Goal: Information Seeking & Learning: Learn about a topic

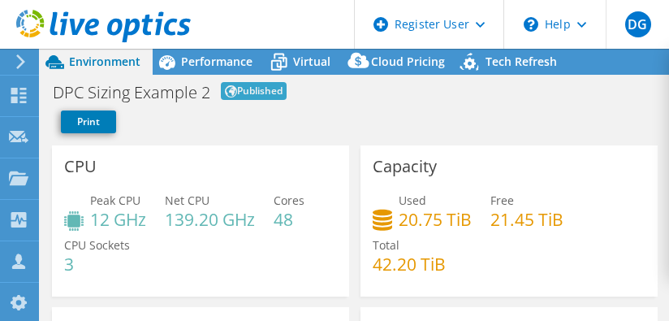
select select "EUFrankfurt"
select select "EUR"
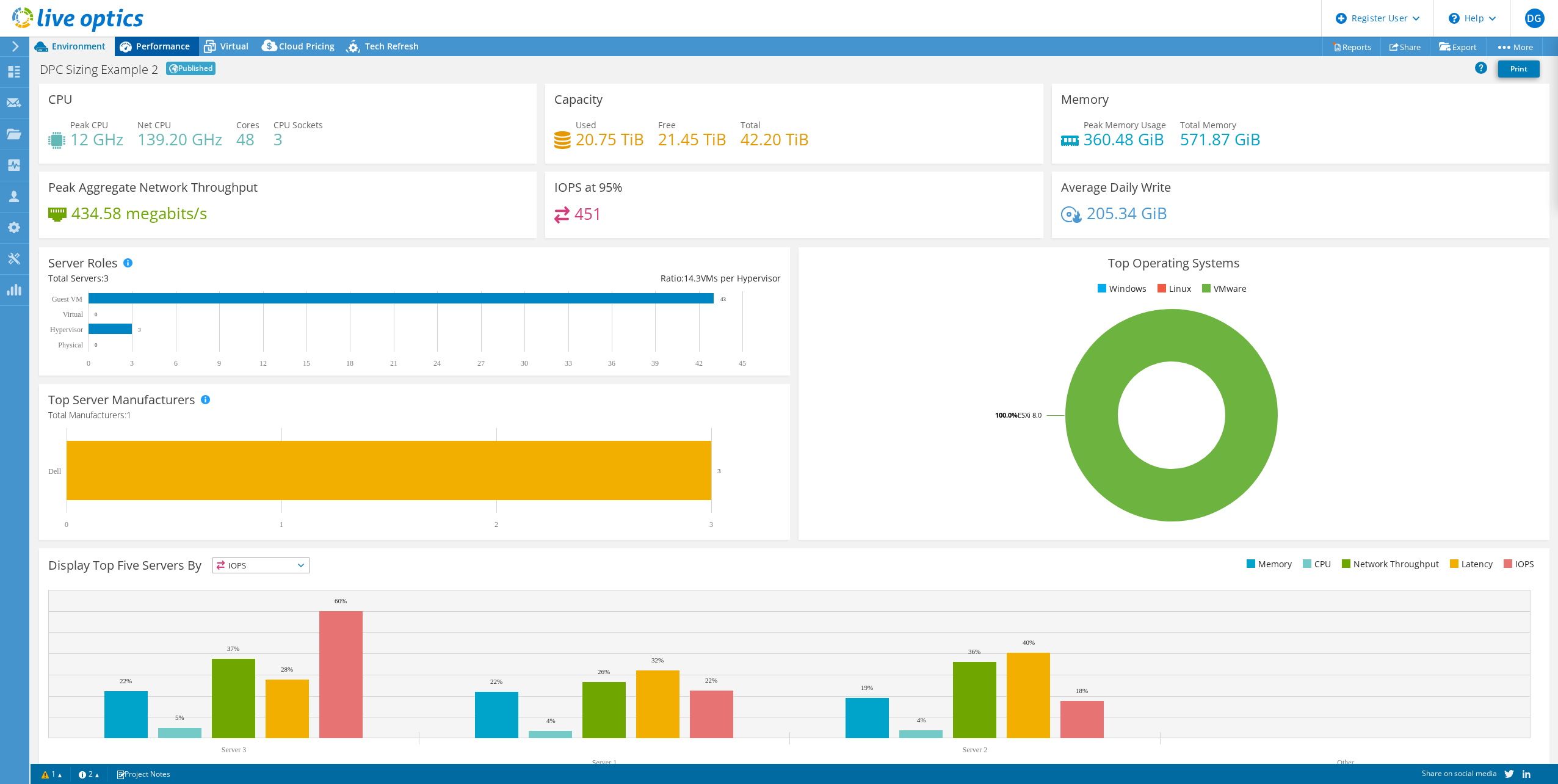
click at [161, 50] on span "Performance" at bounding box center [162, 46] width 53 height 11
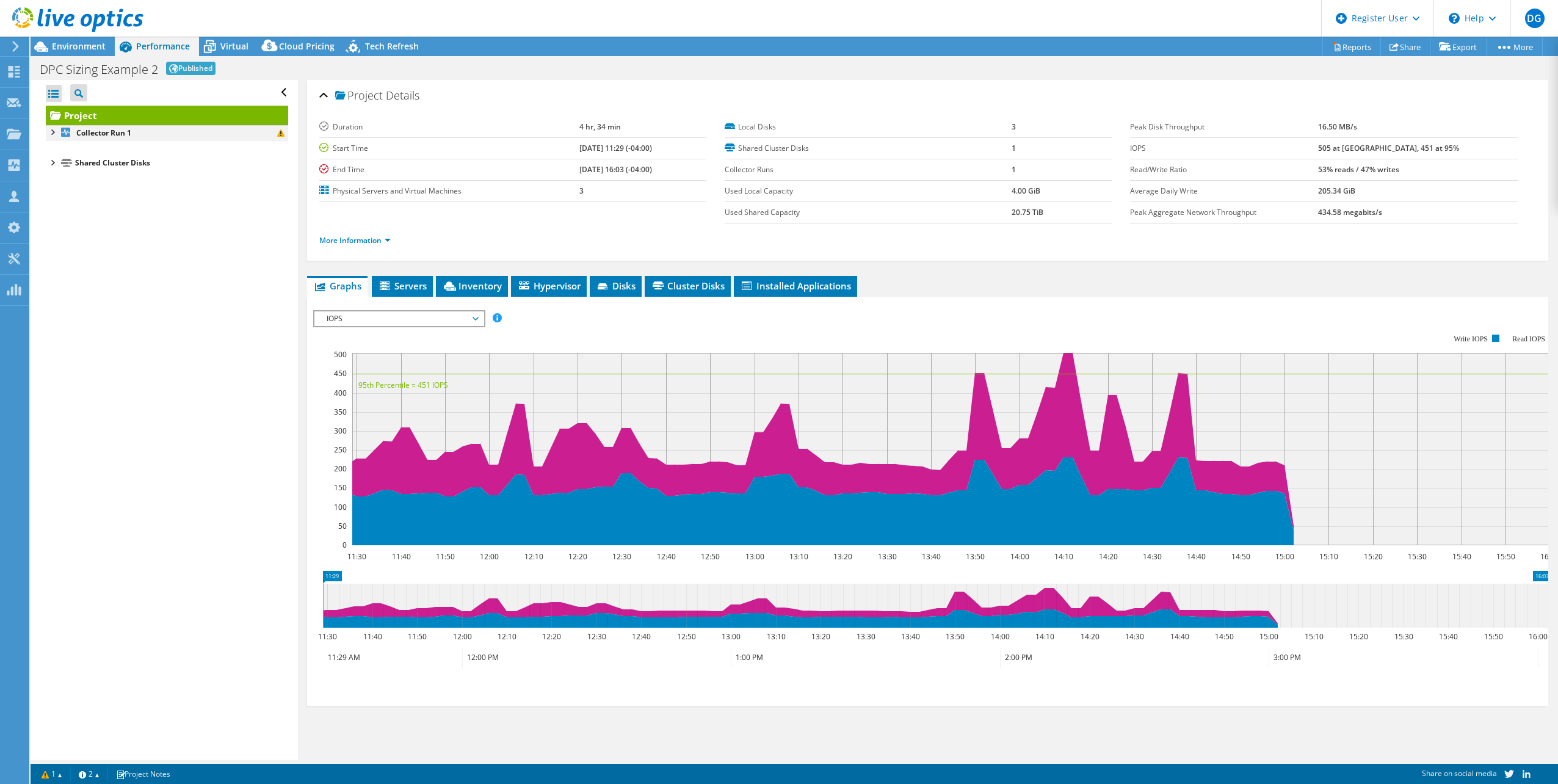
click at [54, 131] on div at bounding box center [52, 131] width 12 height 12
click at [54, 159] on div at bounding box center [58, 159] width 12 height 12
click at [61, 177] on div at bounding box center [64, 175] width 12 height 12
click at [52, 241] on div at bounding box center [52, 266] width 12 height 12
click at [86, 241] on link "Cluster Disk 1" at bounding box center [167, 282] width 242 height 16
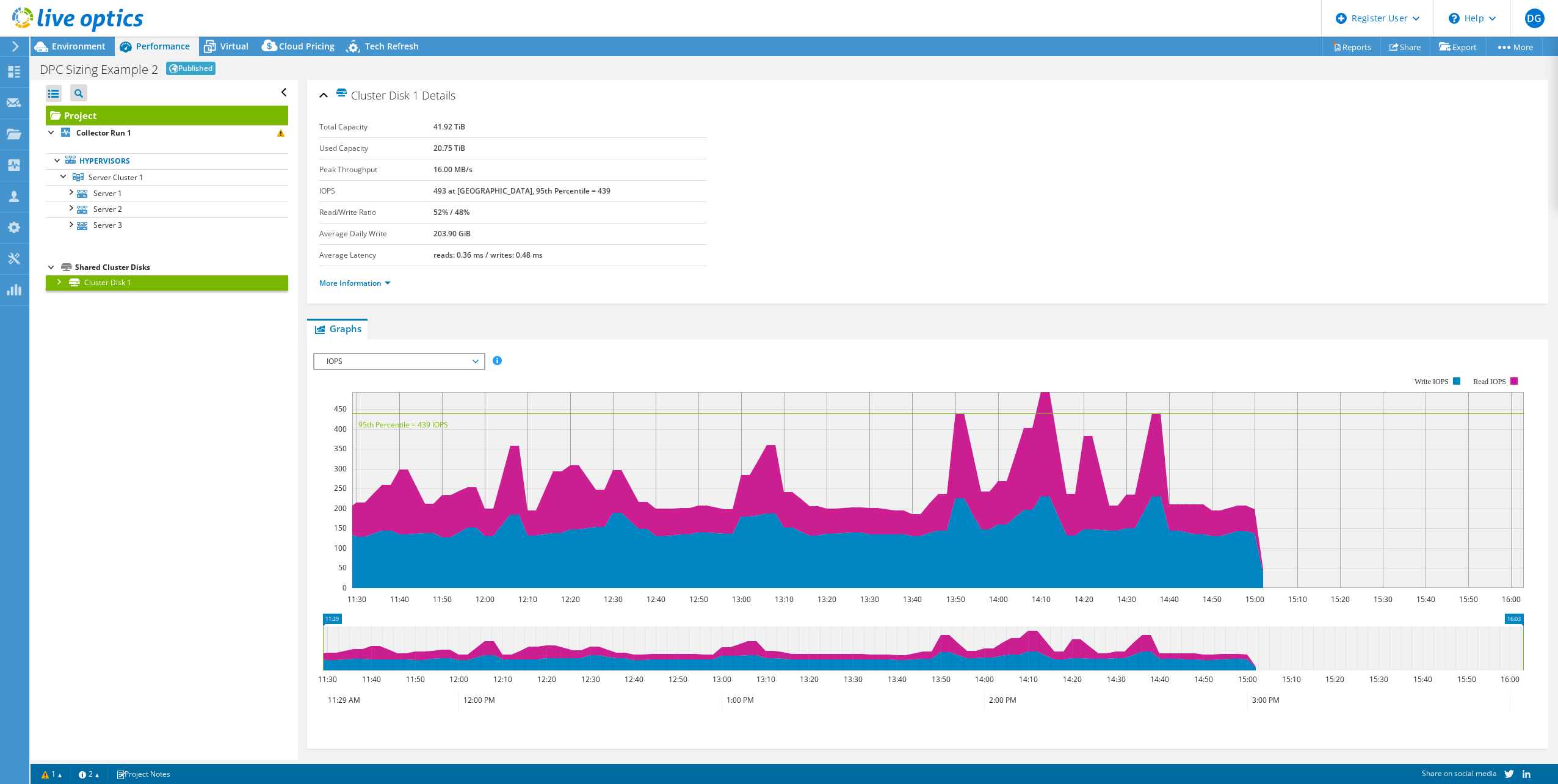
click at [59, 241] on div at bounding box center [58, 280] width 12 height 12
click at [229, 47] on span "Virtual" at bounding box center [234, 46] width 28 height 11
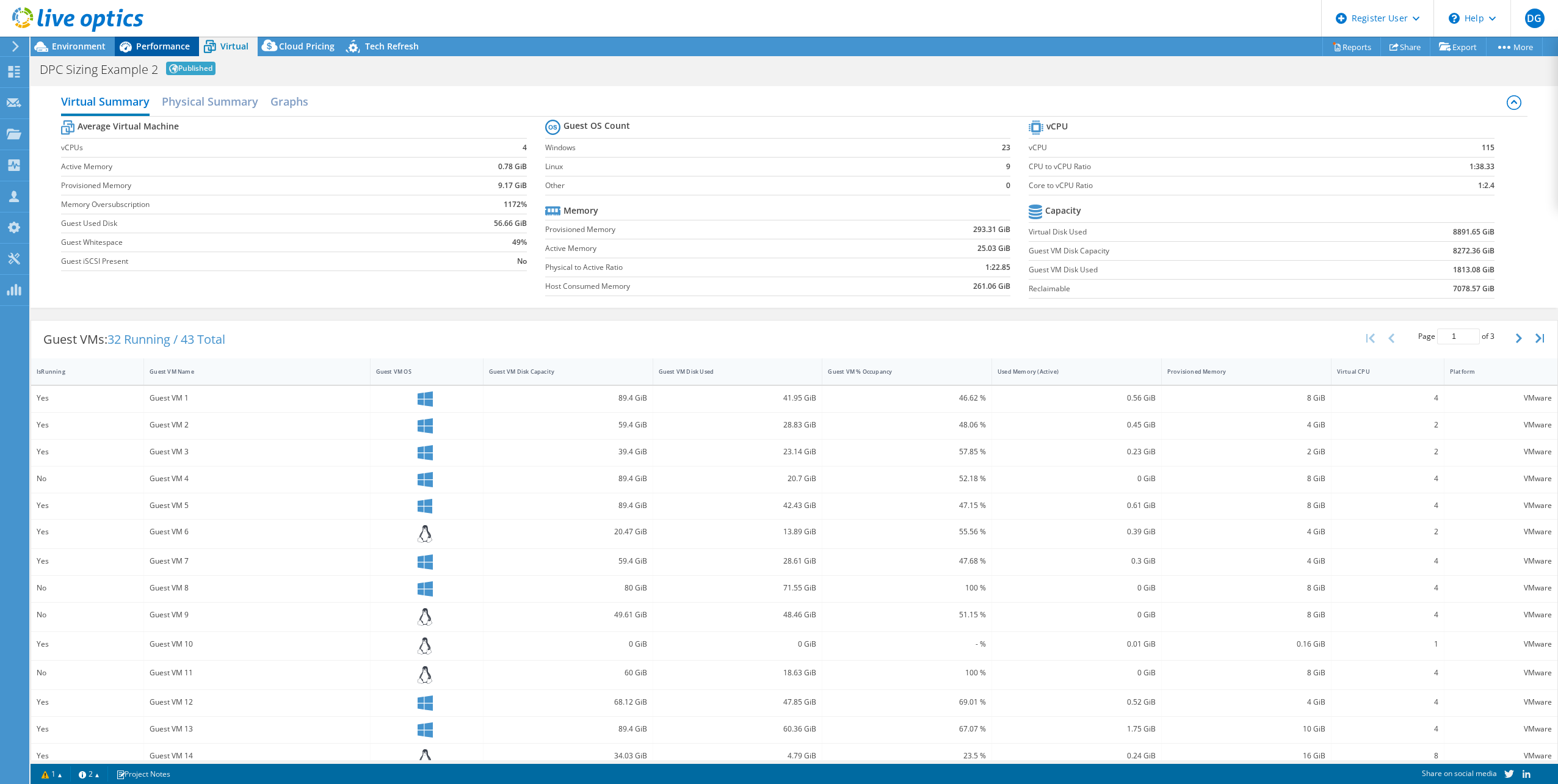
click at [144, 47] on span "Performance" at bounding box center [162, 46] width 53 height 11
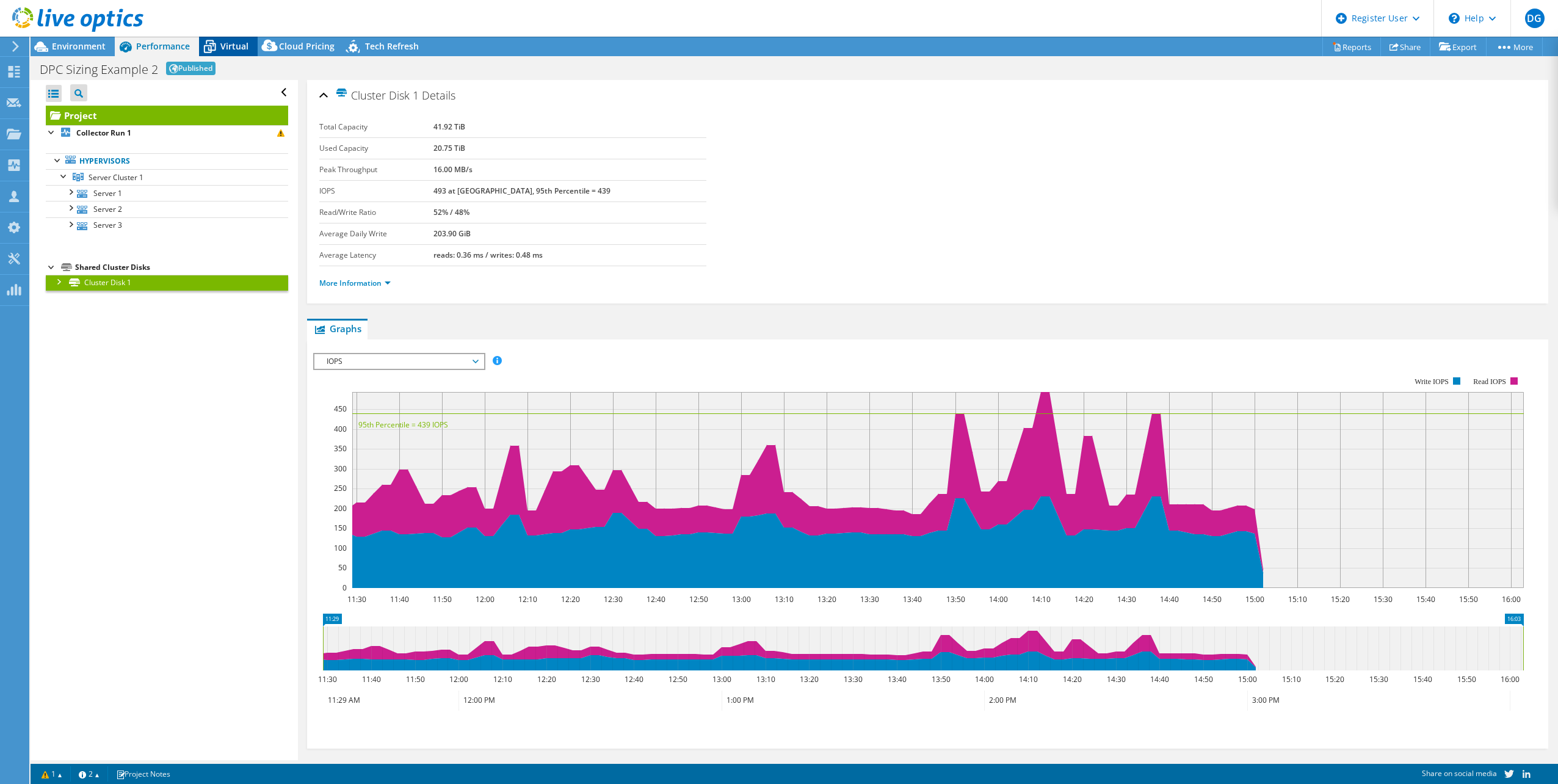
click at [236, 46] on span "Virtual" at bounding box center [234, 46] width 28 height 11
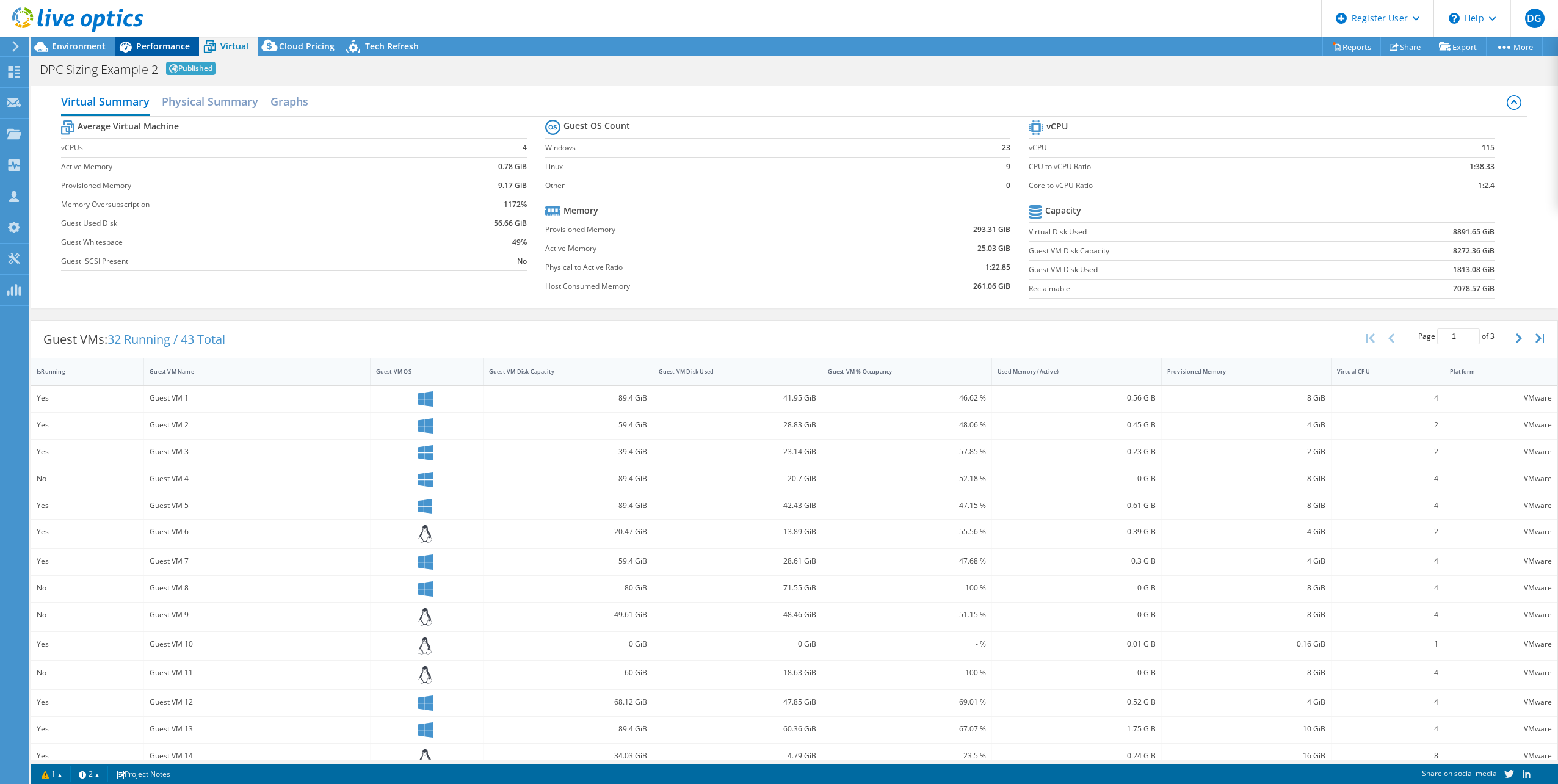
click at [171, 47] on span "Performance" at bounding box center [162, 46] width 53 height 11
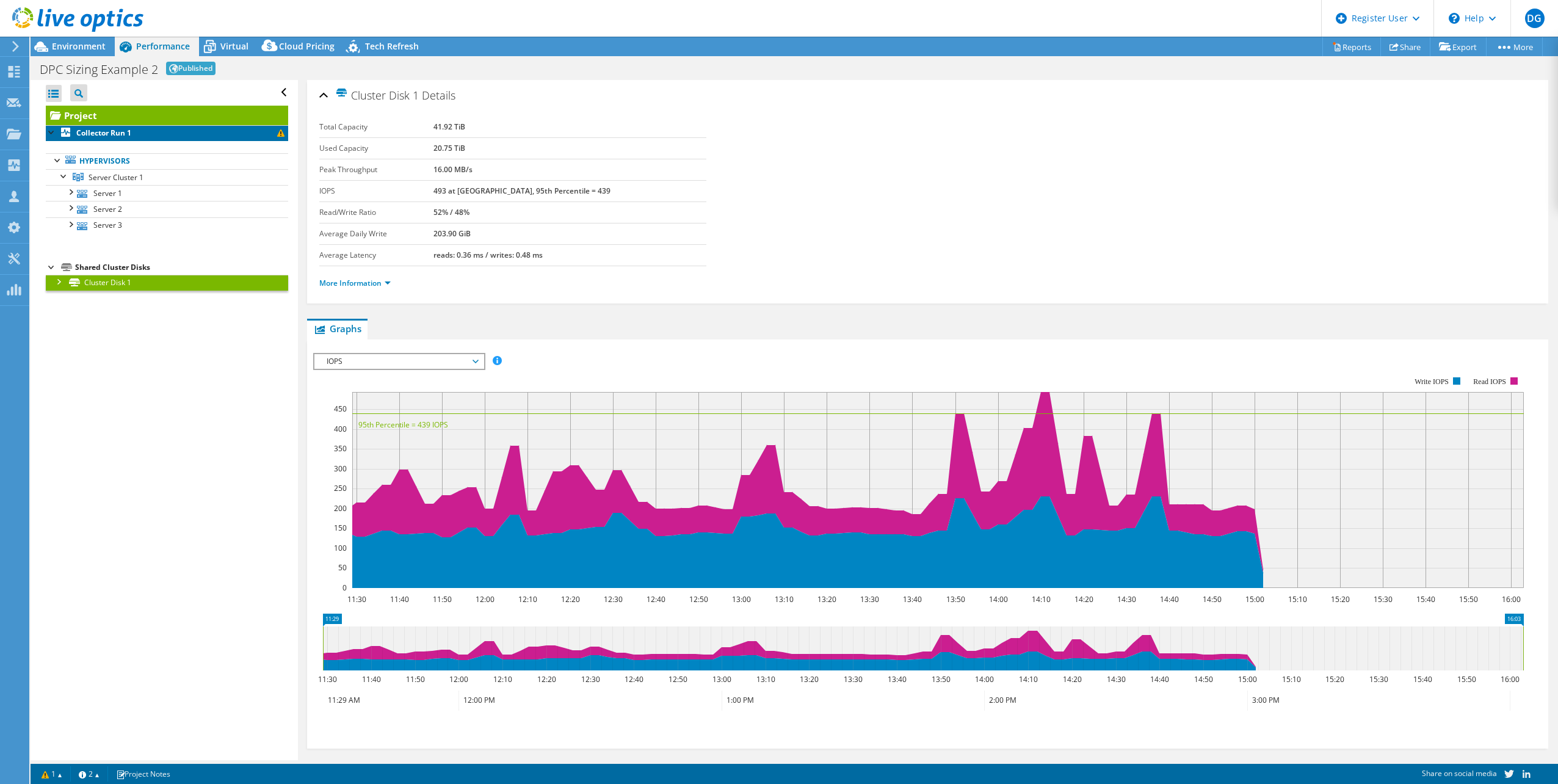
click at [113, 131] on b "Collector Run 1" at bounding box center [103, 133] width 55 height 11
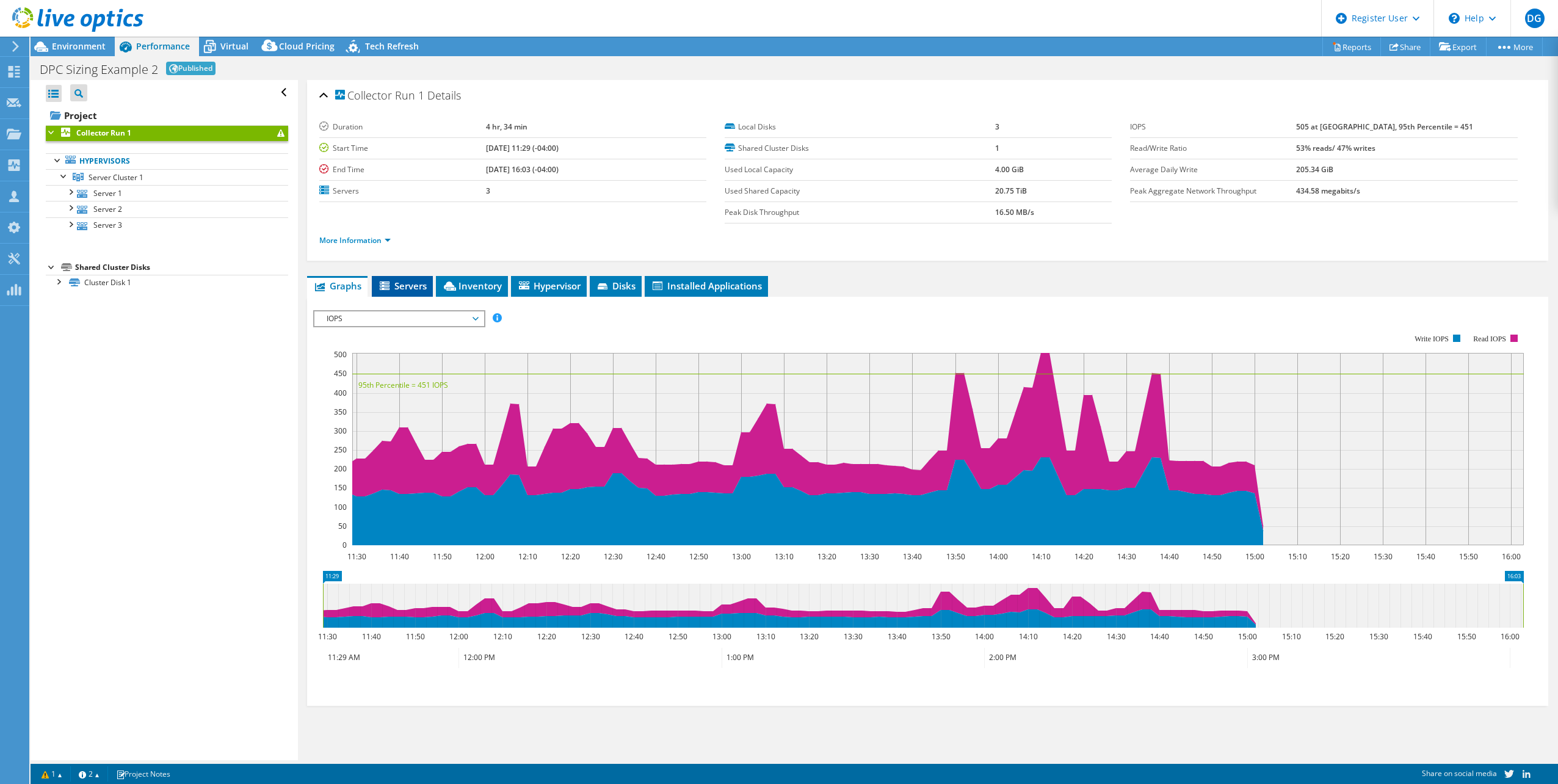
click at [405, 241] on span "Servers" at bounding box center [402, 286] width 49 height 12
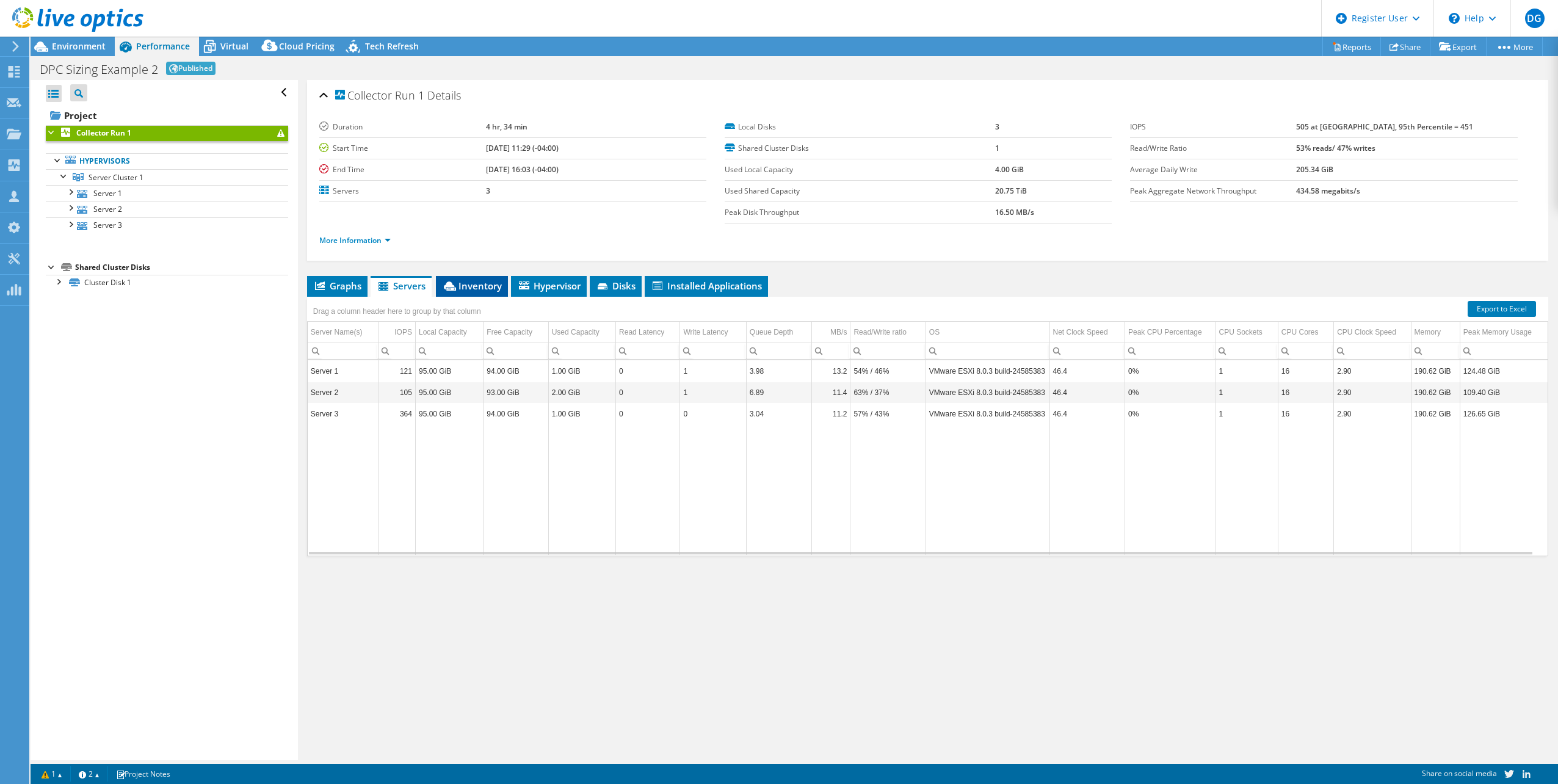
click at [464, 241] on li "Inventory" at bounding box center [472, 286] width 72 height 21
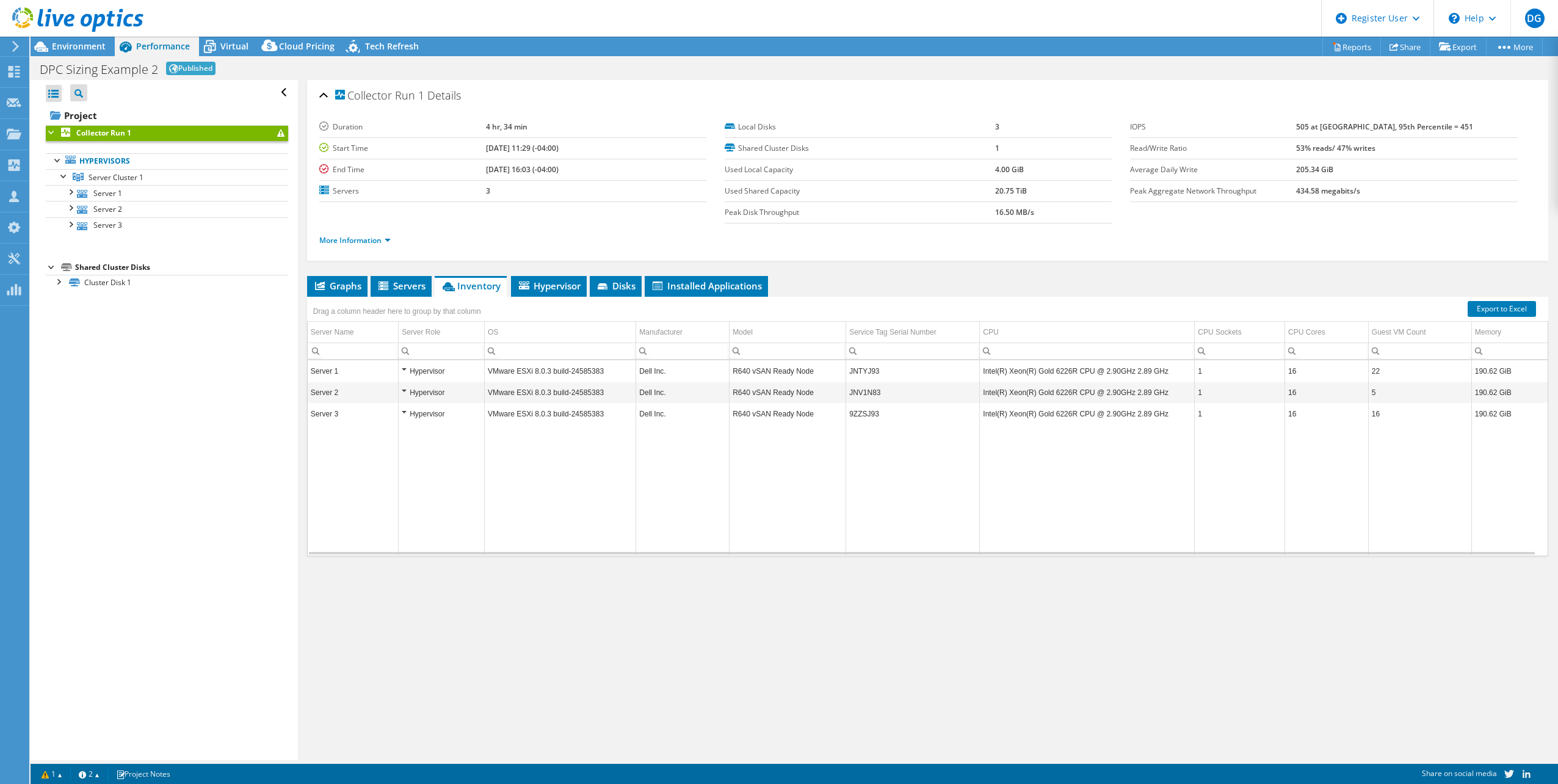
drag, startPoint x: 237, startPoint y: 44, endPoint x: 245, endPoint y: 57, distance: 15.3
click at [236, 44] on span "Virtual" at bounding box center [234, 46] width 28 height 11
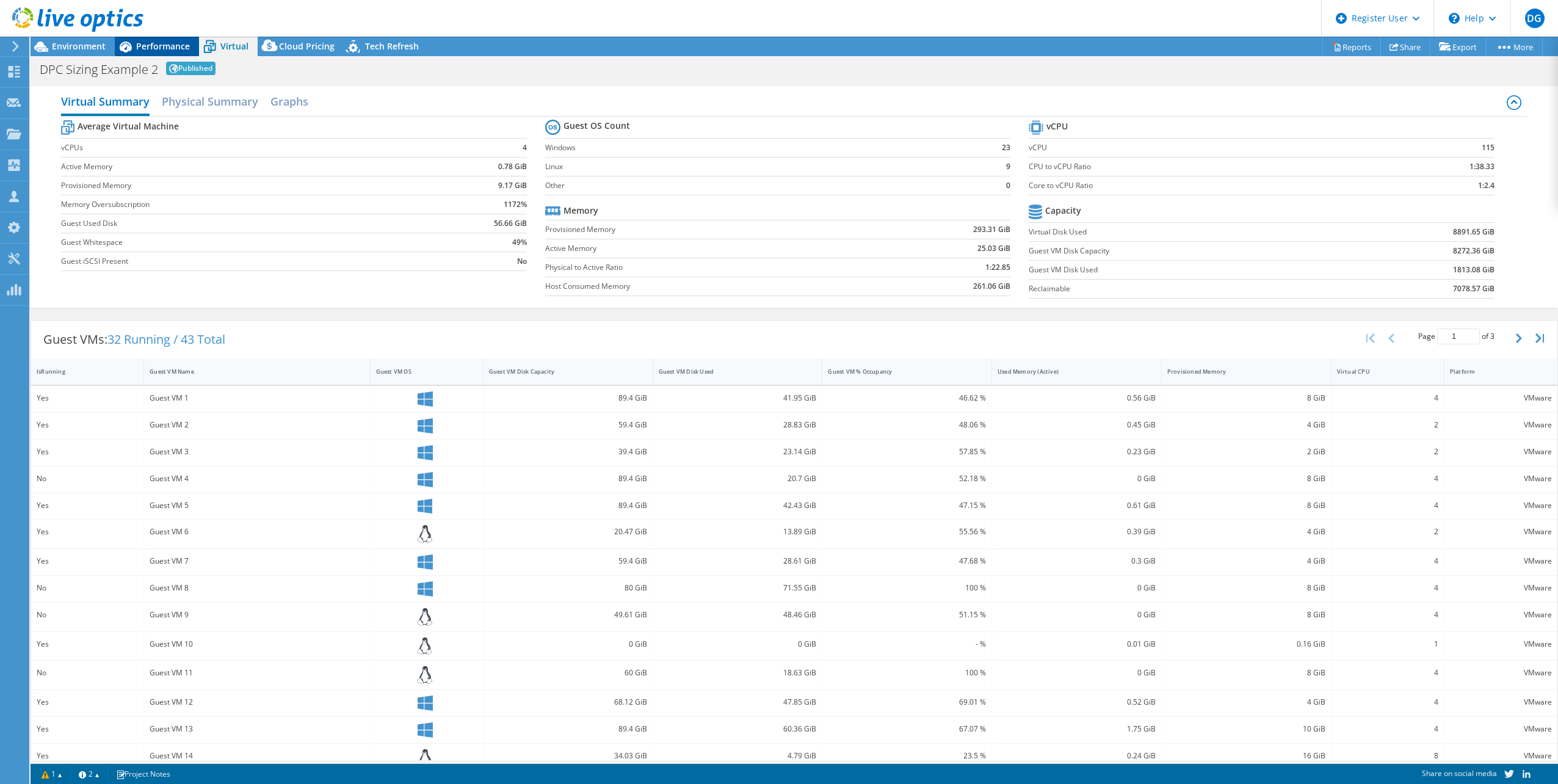
click at [141, 43] on span "Performance" at bounding box center [162, 46] width 53 height 11
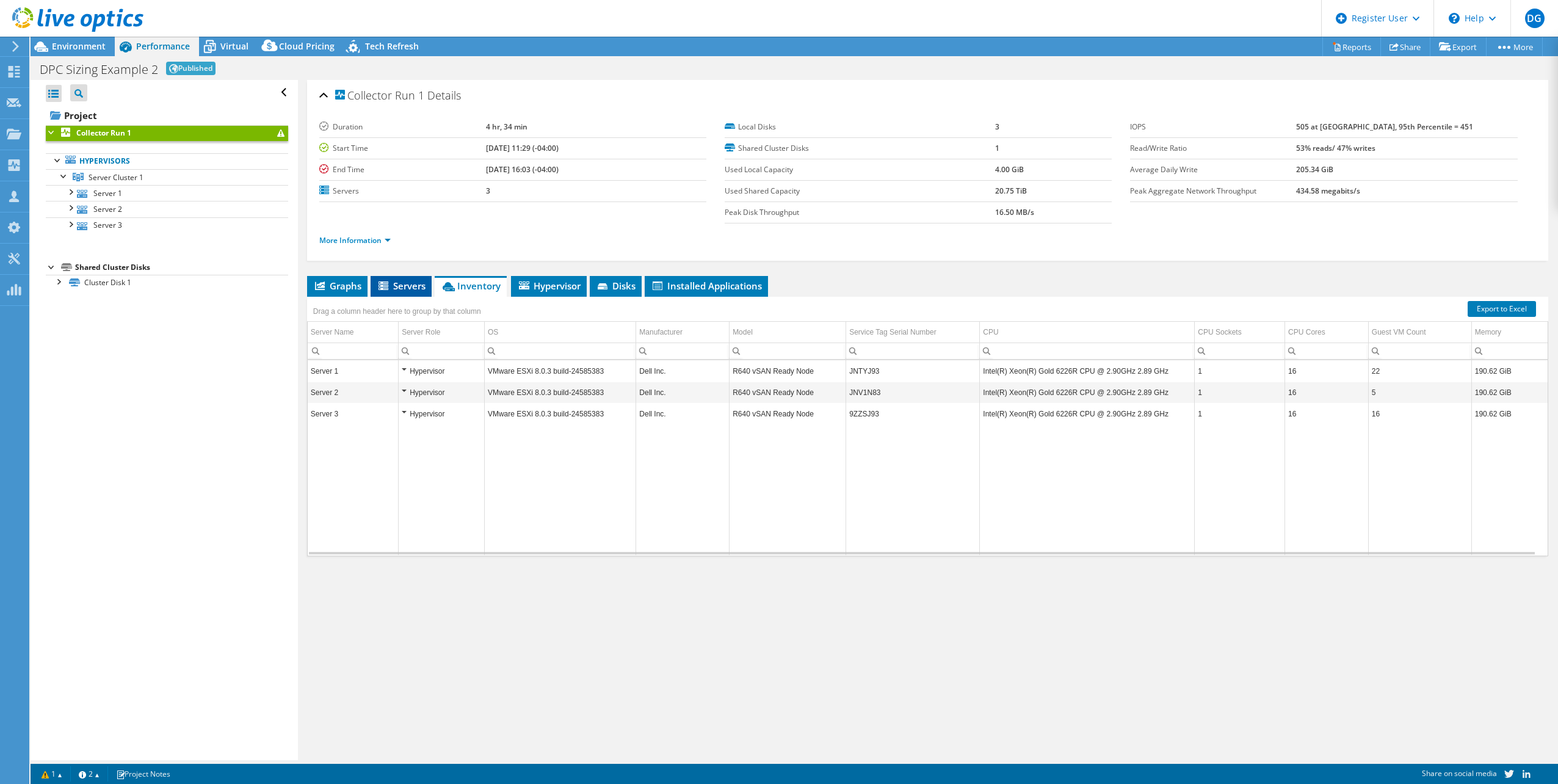
click at [401, 241] on span "Servers" at bounding box center [401, 286] width 49 height 12
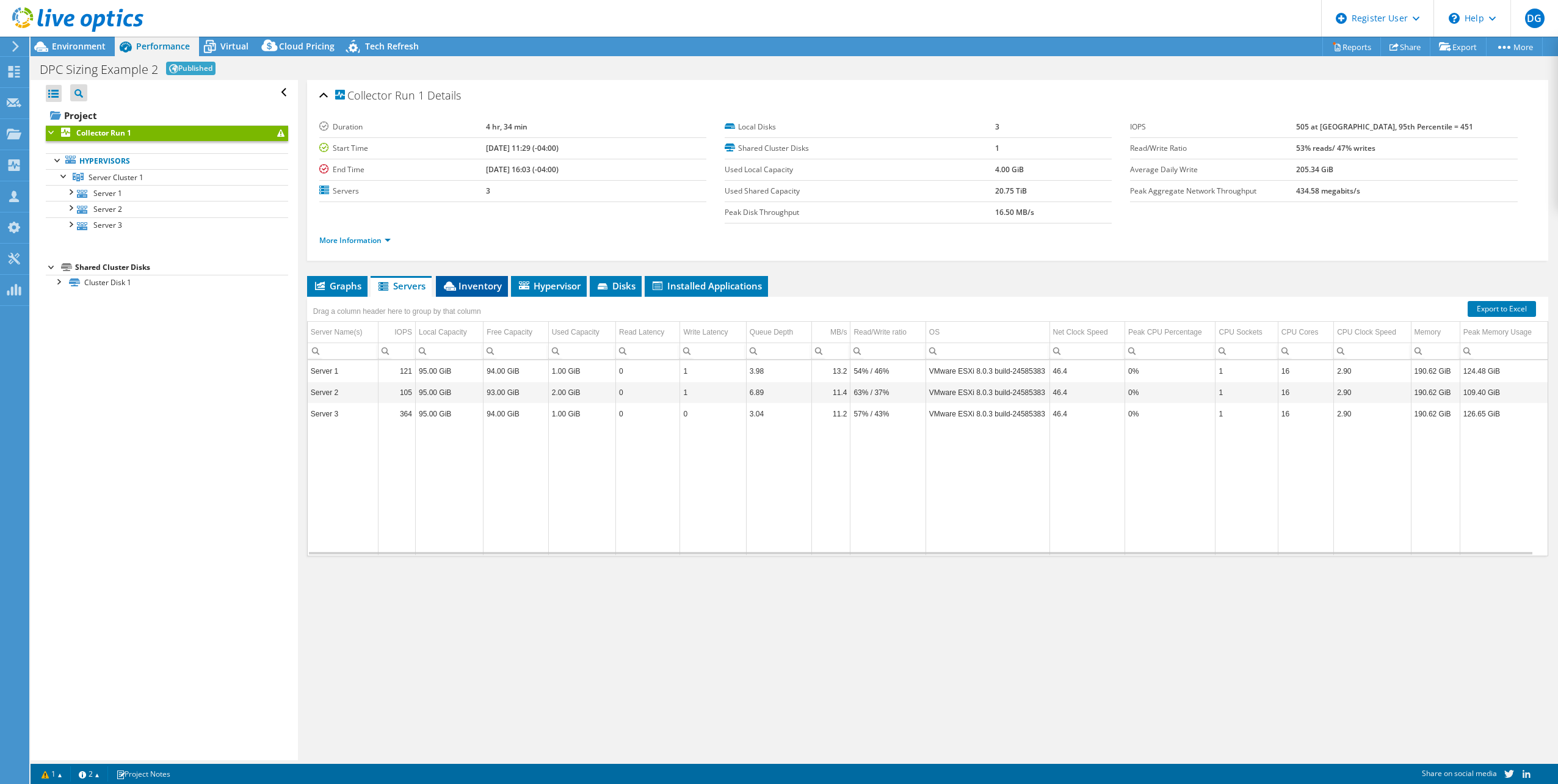
click at [479, 241] on span "Inventory" at bounding box center [472, 286] width 60 height 12
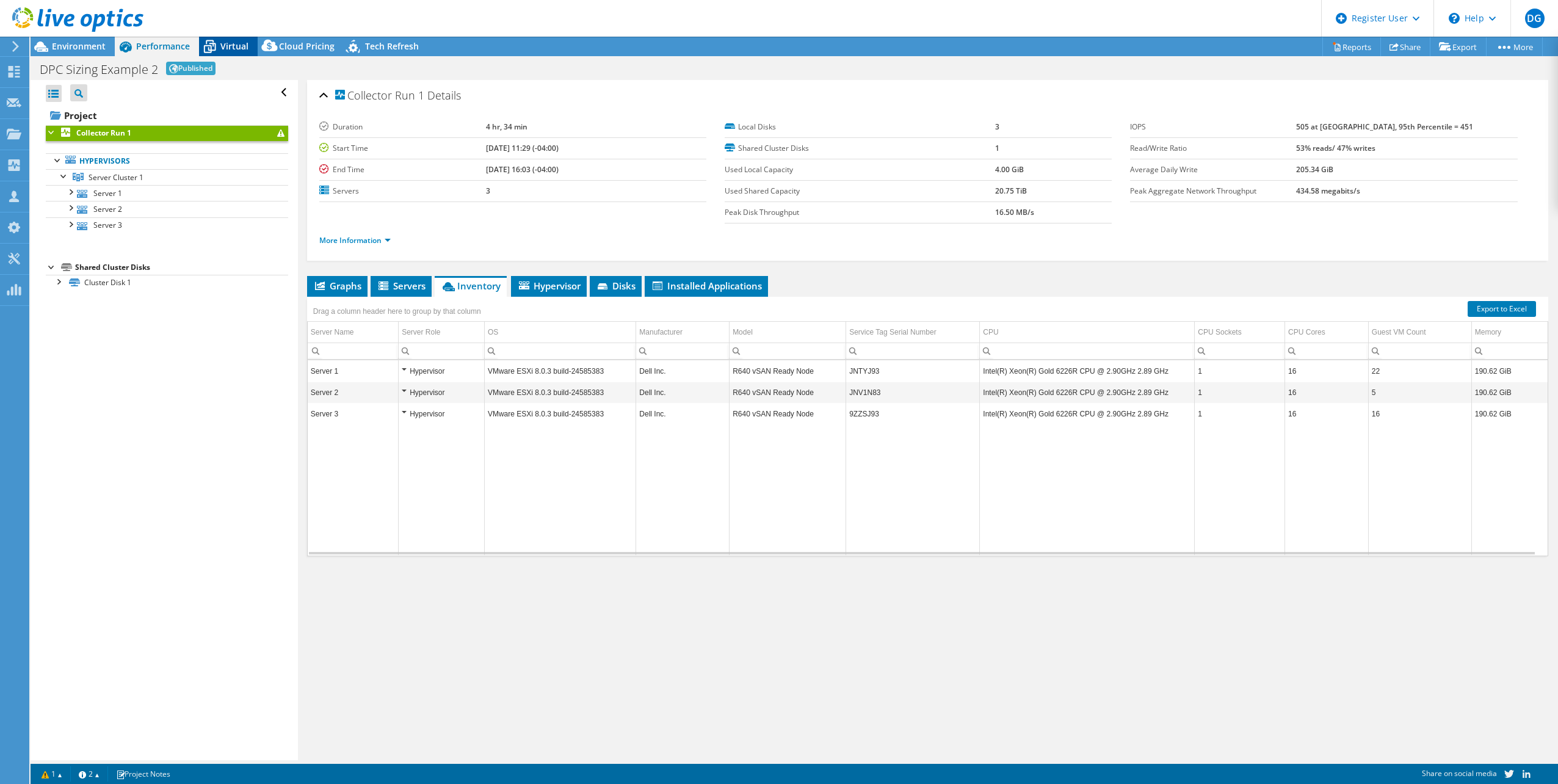
click at [223, 47] on span "Virtual" at bounding box center [234, 46] width 28 height 11
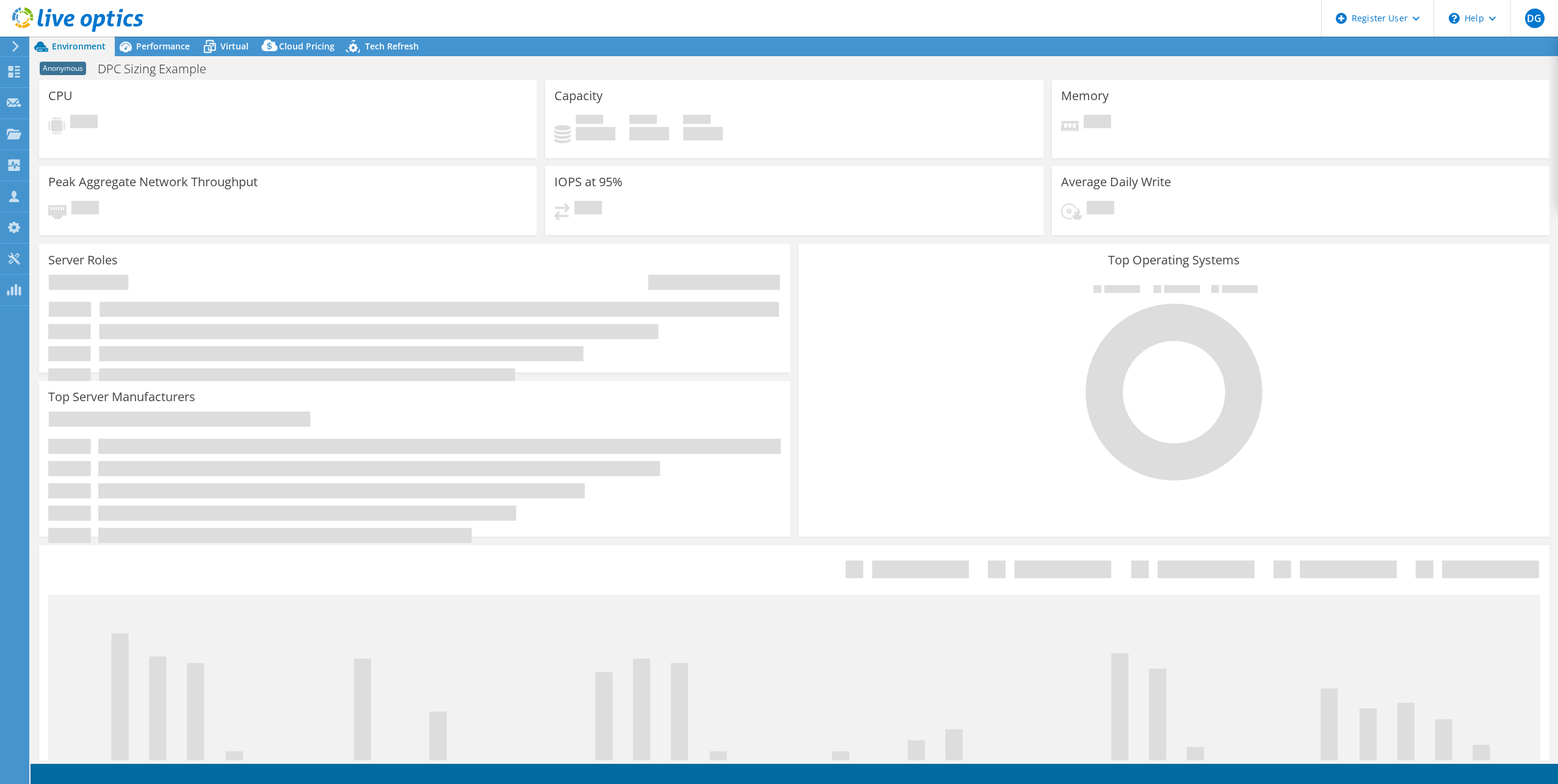
select select "USD"
select select "USEast"
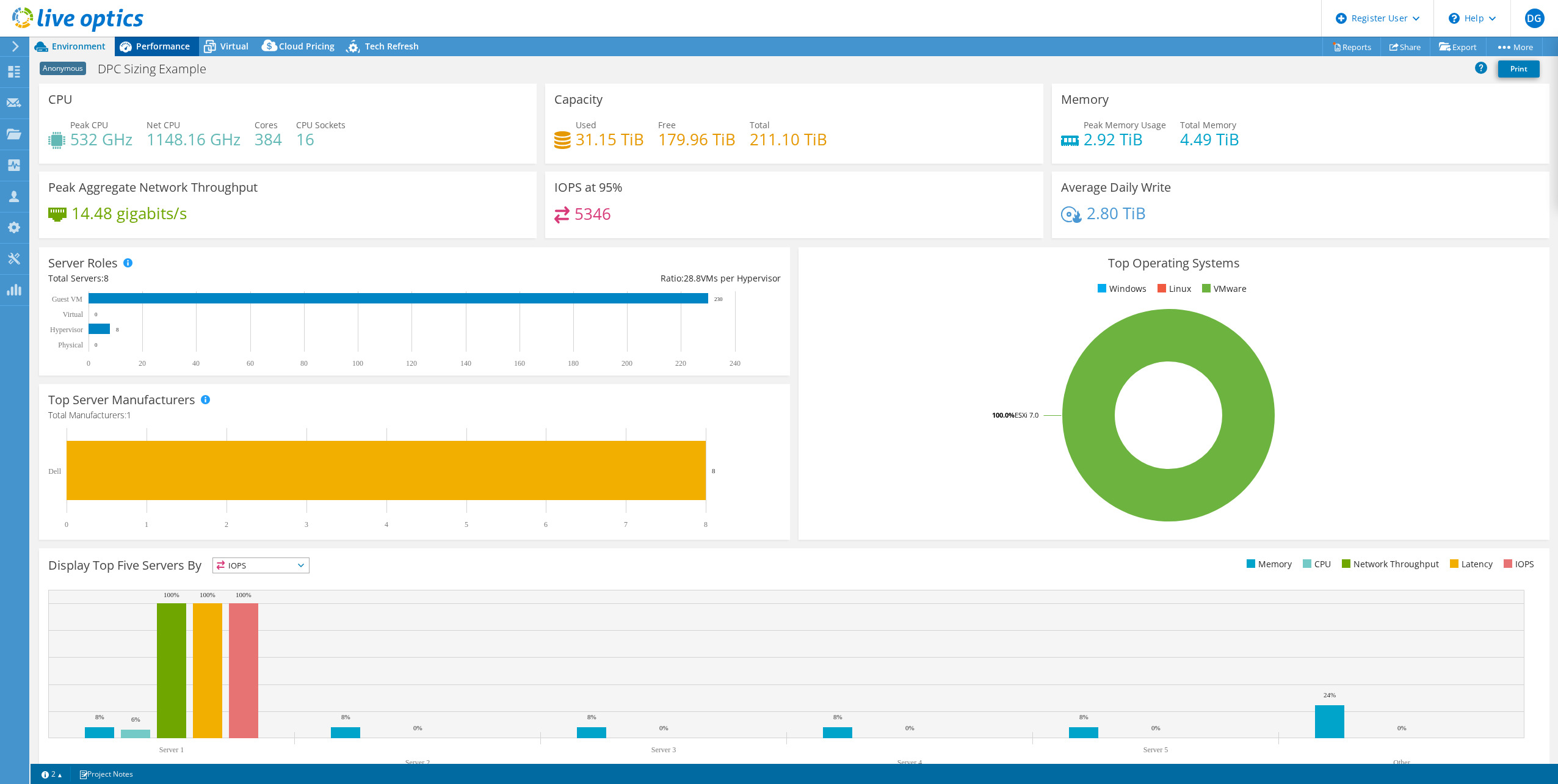
click at [160, 46] on span "Performance" at bounding box center [162, 46] width 53 height 11
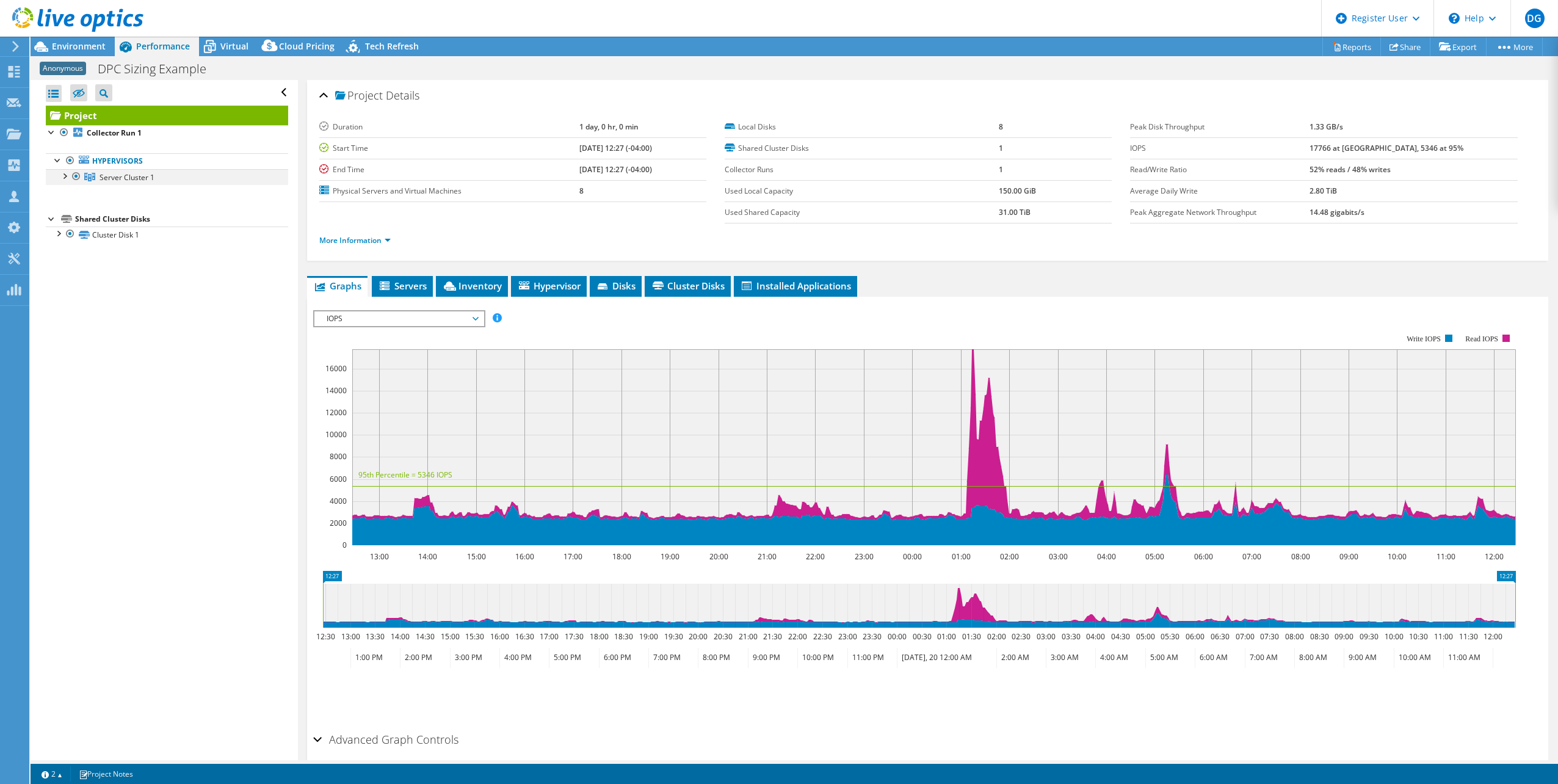
click at [63, 177] on div at bounding box center [64, 175] width 12 height 12
click at [90, 49] on span "Environment" at bounding box center [78, 46] width 53 height 11
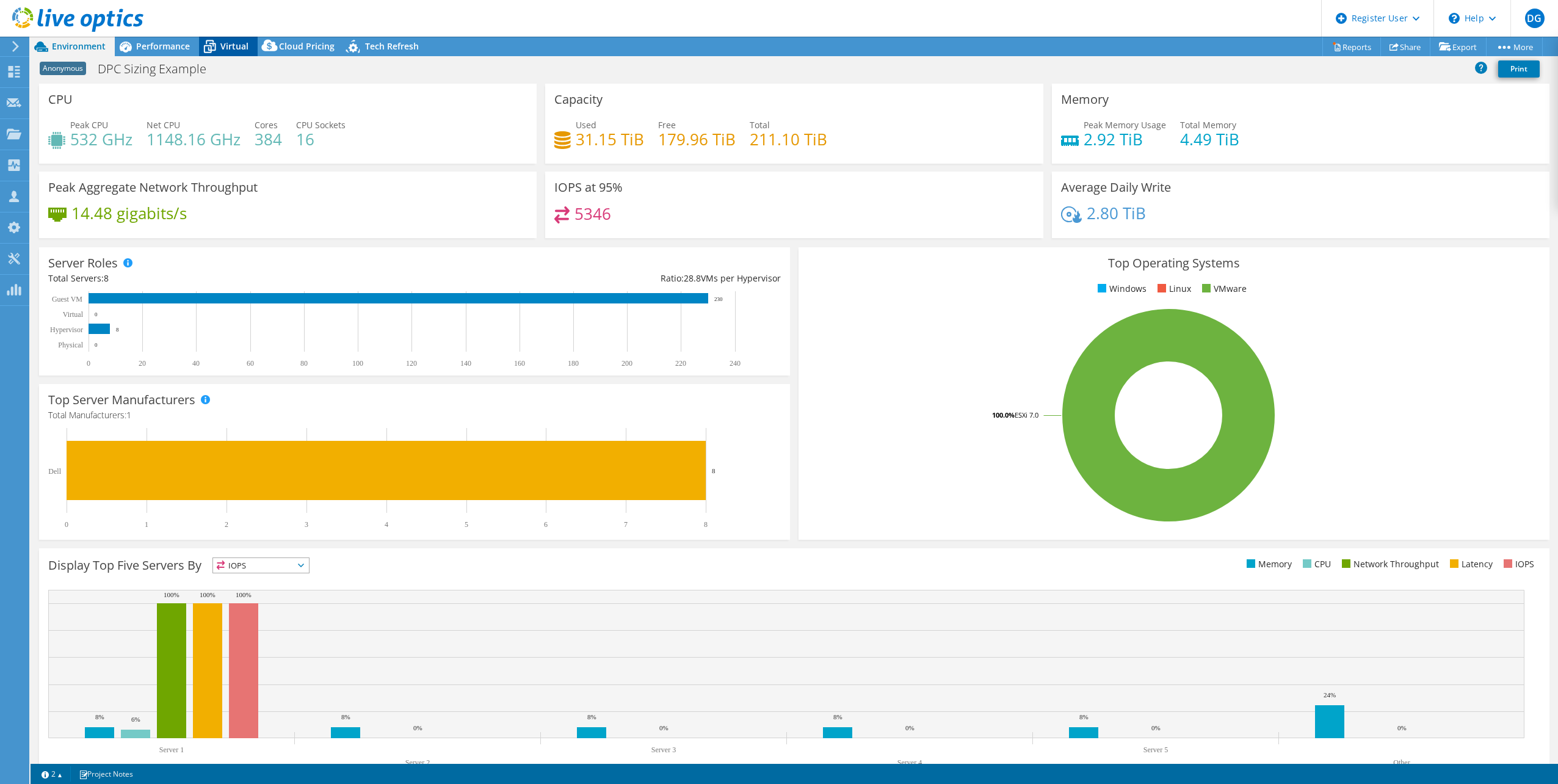
click at [223, 41] on span "Virtual" at bounding box center [234, 46] width 28 height 11
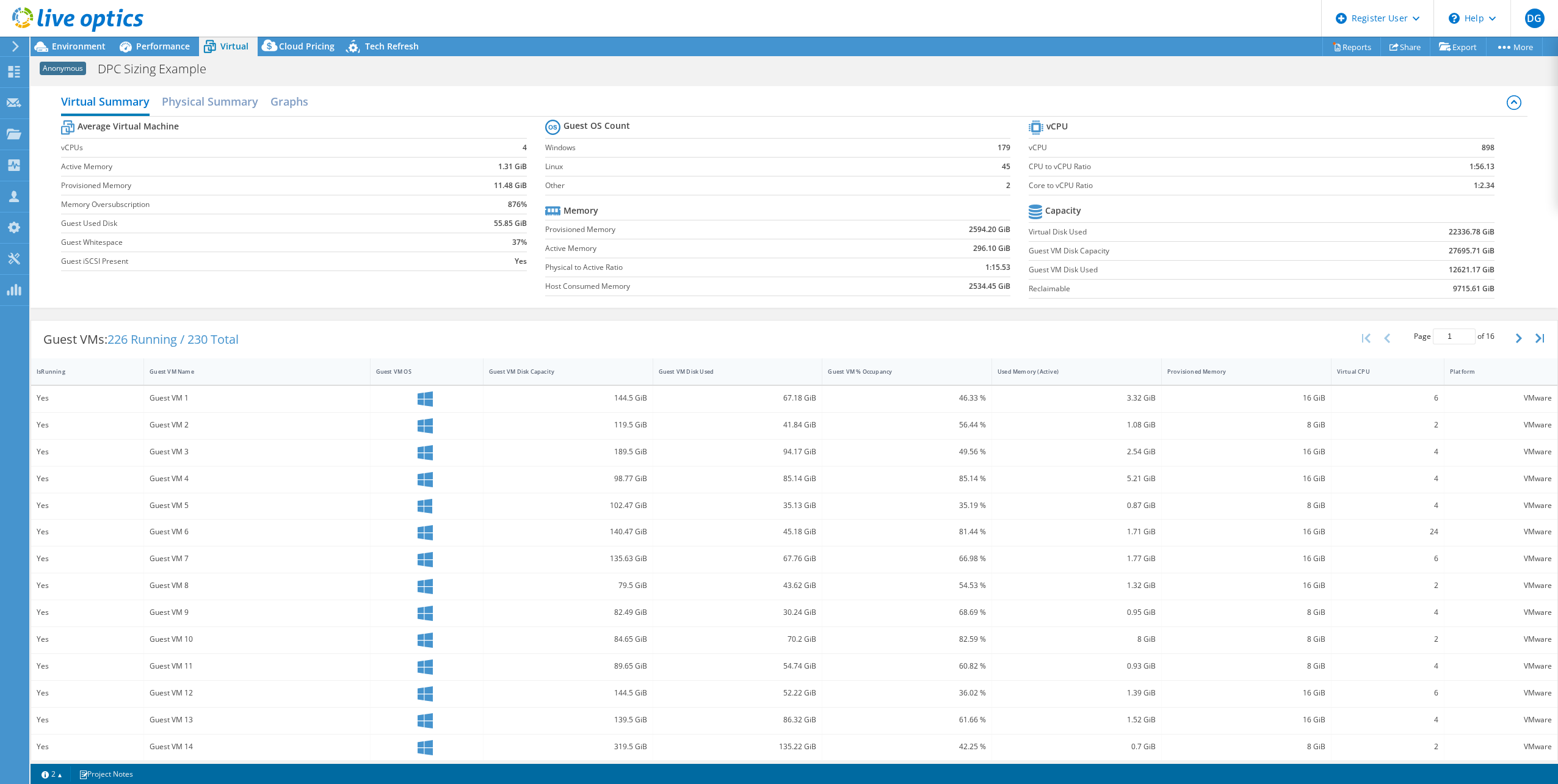
drag, startPoint x: 1072, startPoint y: 165, endPoint x: 1048, endPoint y: 167, distance: 24.1
click at [1072, 165] on label "CPU to vCPU Ratio" at bounding box center [1200, 167] width 343 height 12
drag, startPoint x: 1021, startPoint y: 170, endPoint x: 1341, endPoint y: 171, distance: 320.0
click at [1341, 171] on div "Average Virtual Machine vCPUs 4 Active Memory 1.31 GiB Provisioned Memory 11.48…" at bounding box center [794, 210] width 1466 height 188
drag, startPoint x: 1341, startPoint y: 171, endPoint x: 1393, endPoint y: 183, distance: 53.4
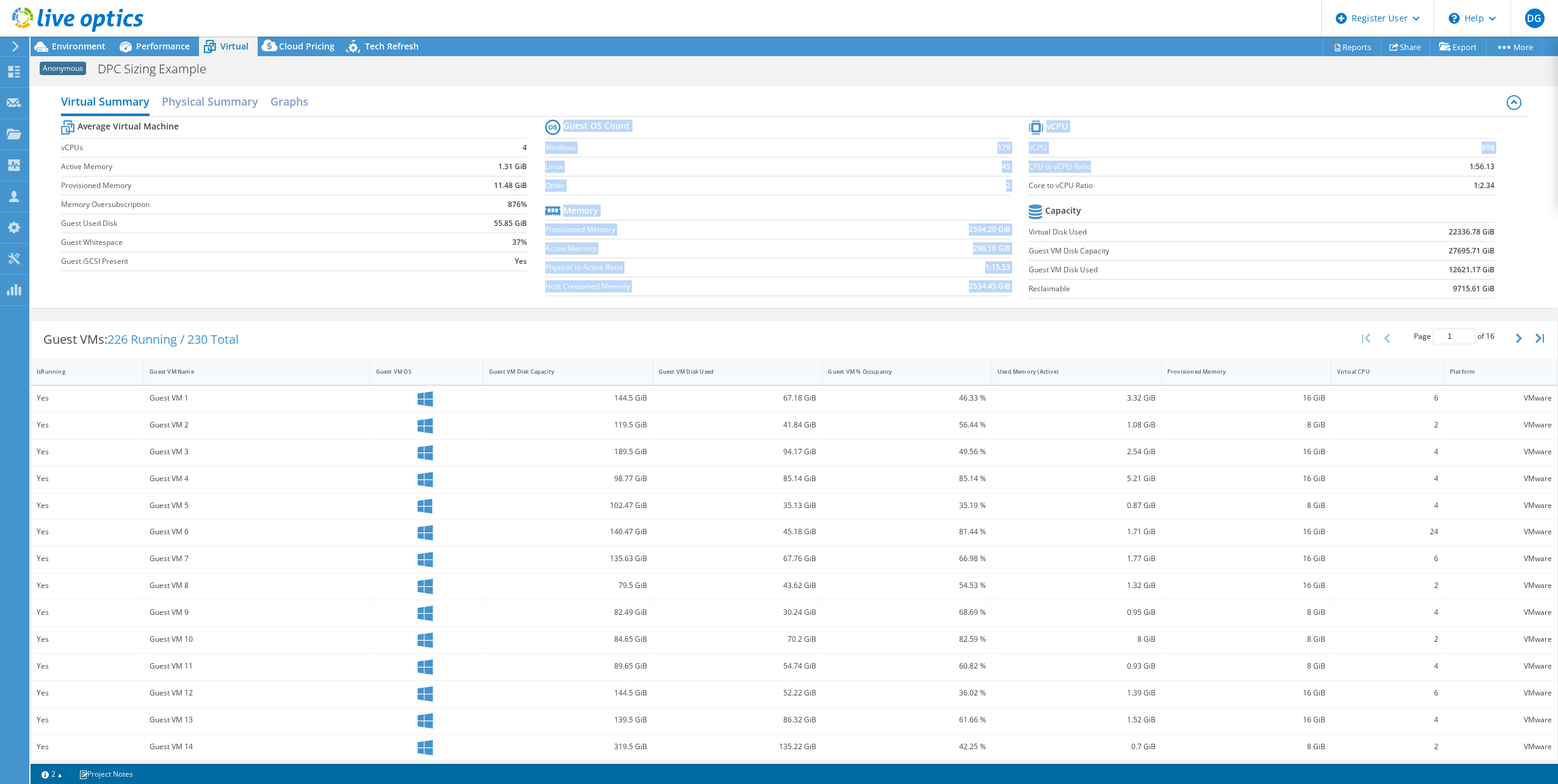
click at [1393, 183] on td "1:2.34" at bounding box center [1432, 185] width 122 height 19
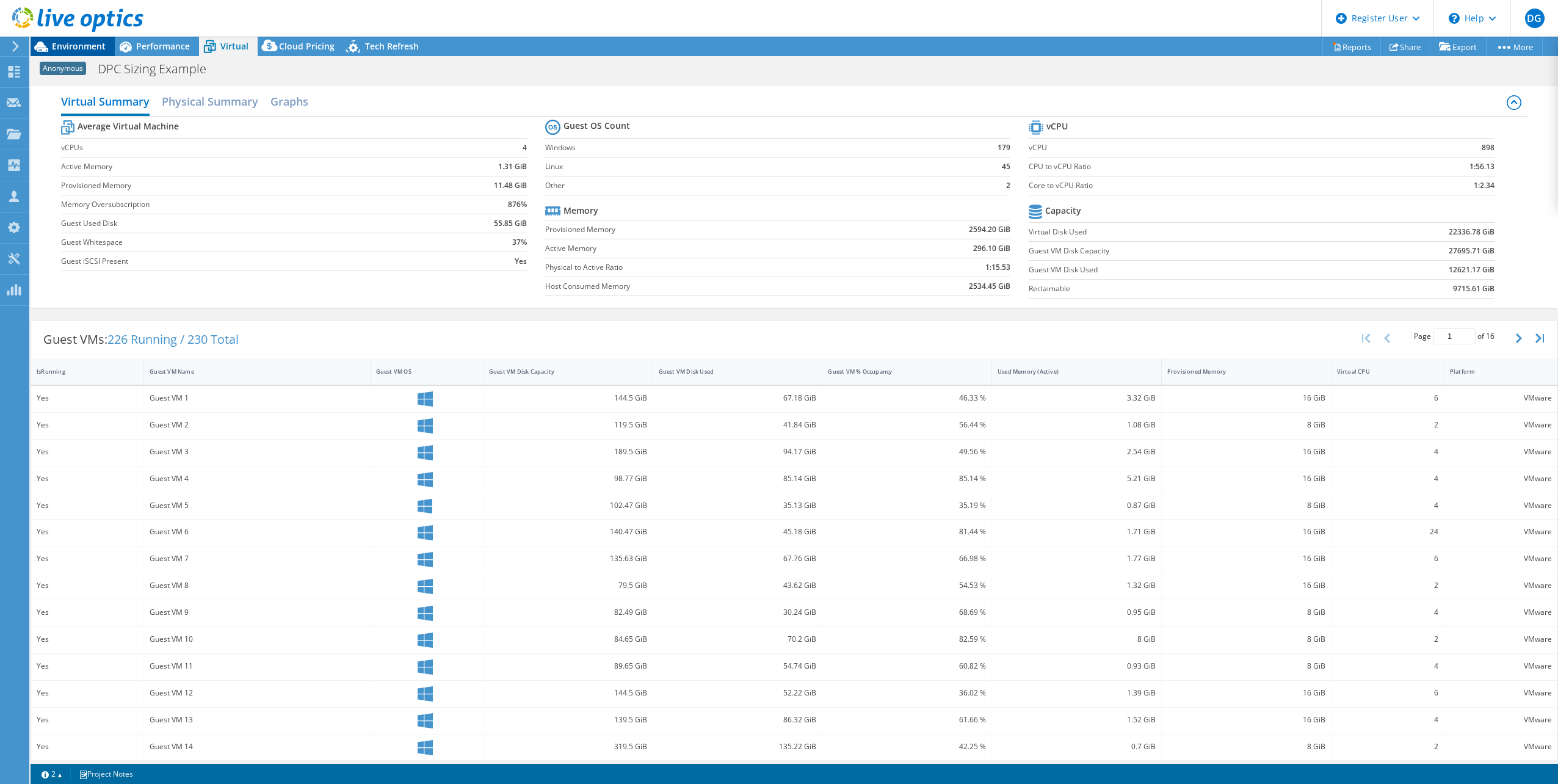
click at [83, 49] on span "Environment" at bounding box center [78, 46] width 53 height 11
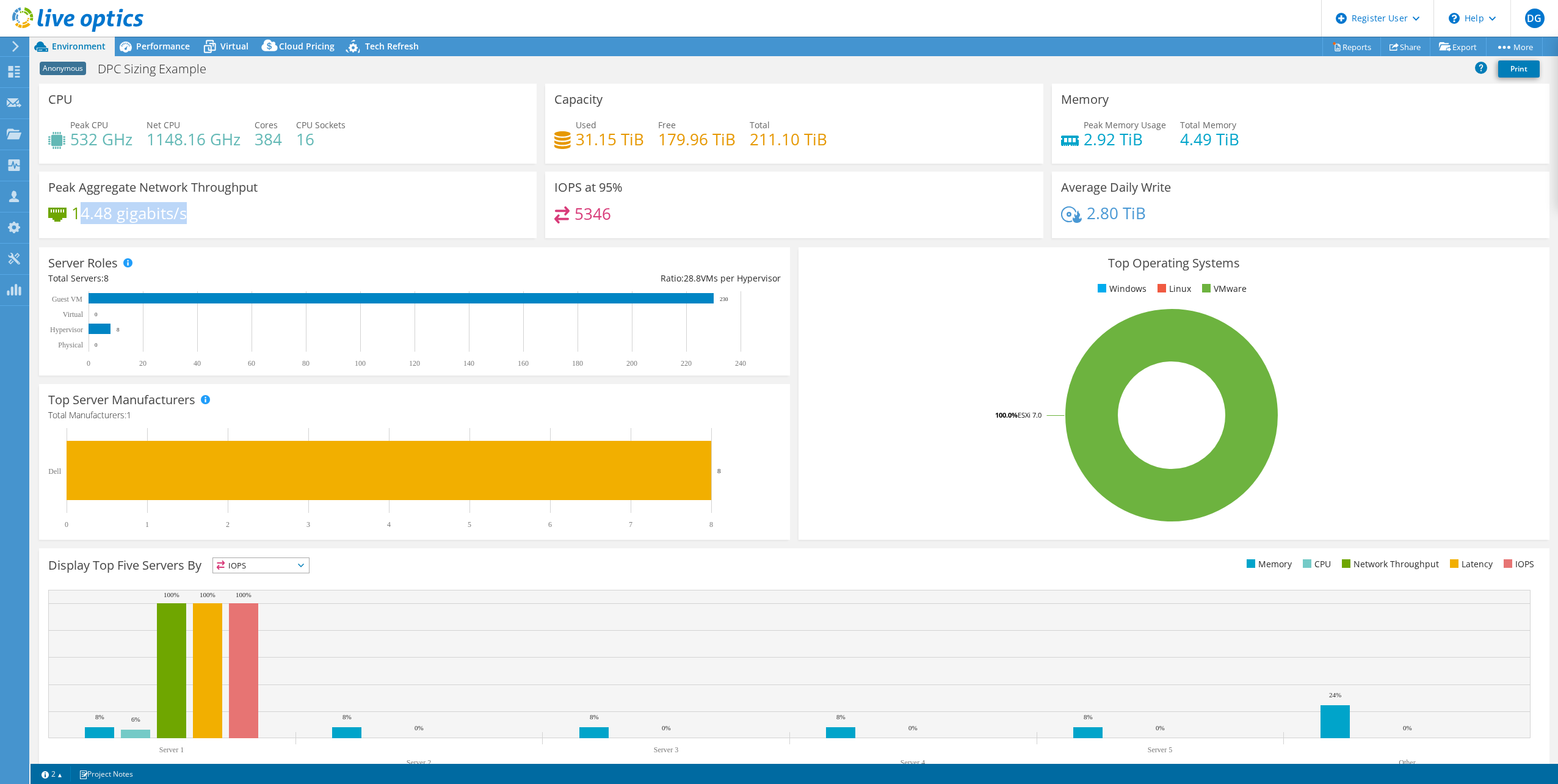
drag, startPoint x: 78, startPoint y: 216, endPoint x: 214, endPoint y: 218, distance: 136.0
click at [214, 218] on div "14.48 gigabits/s" at bounding box center [287, 219] width 479 height 26
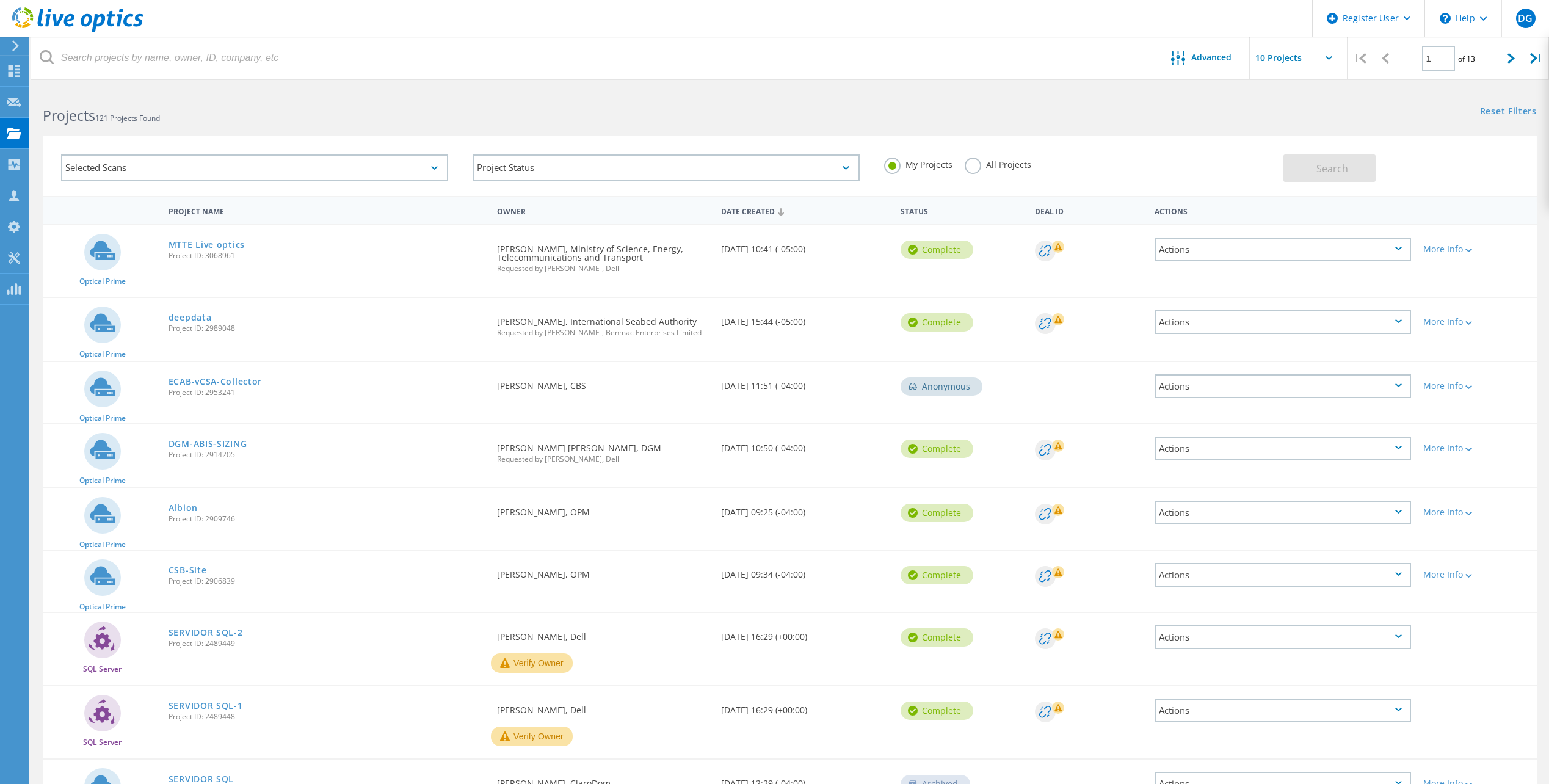
click at [186, 248] on link "MTTE Live optics" at bounding box center [206, 244] width 76 height 8
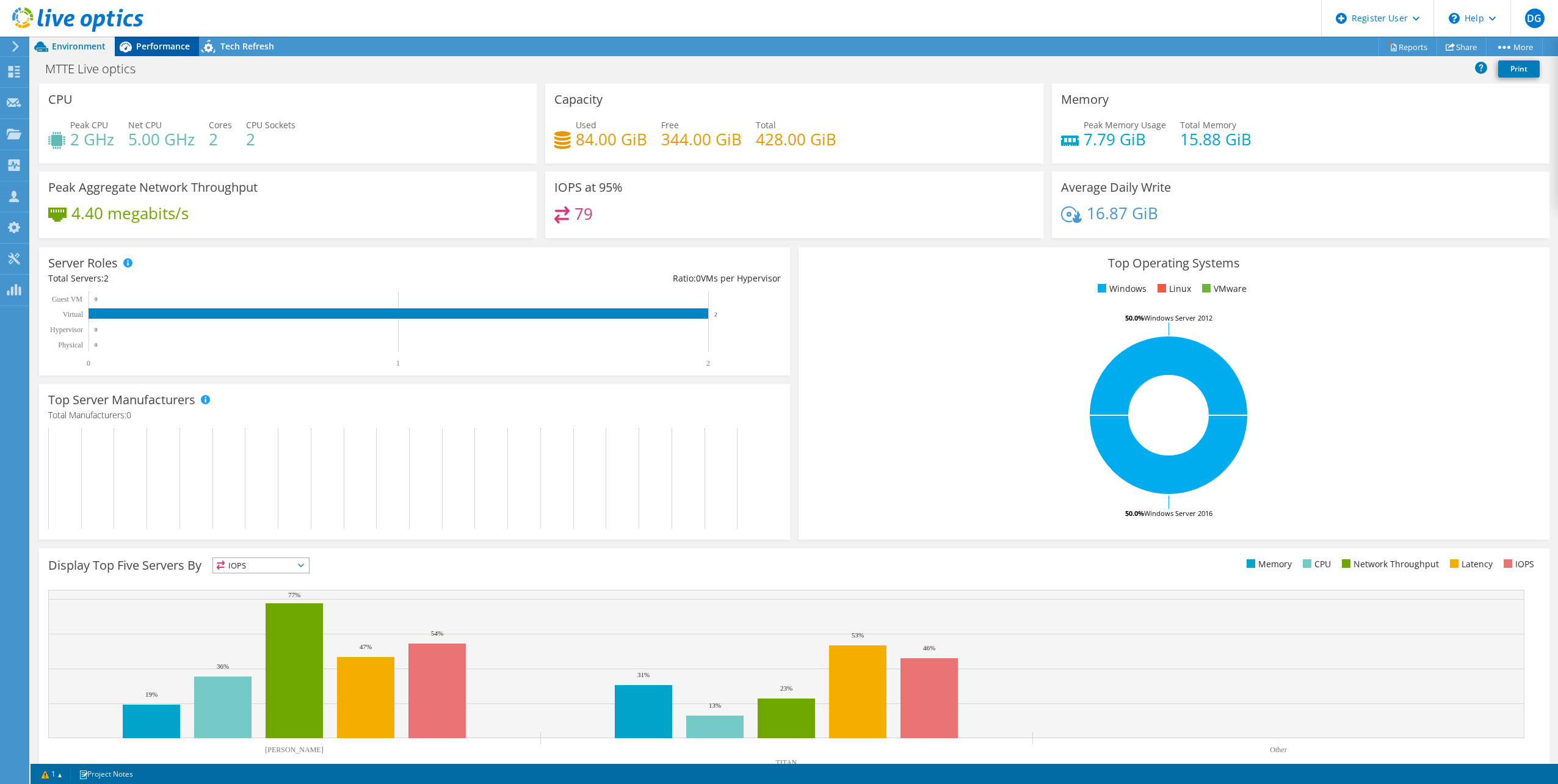
click at [144, 41] on span "Performance" at bounding box center [162, 46] width 53 height 11
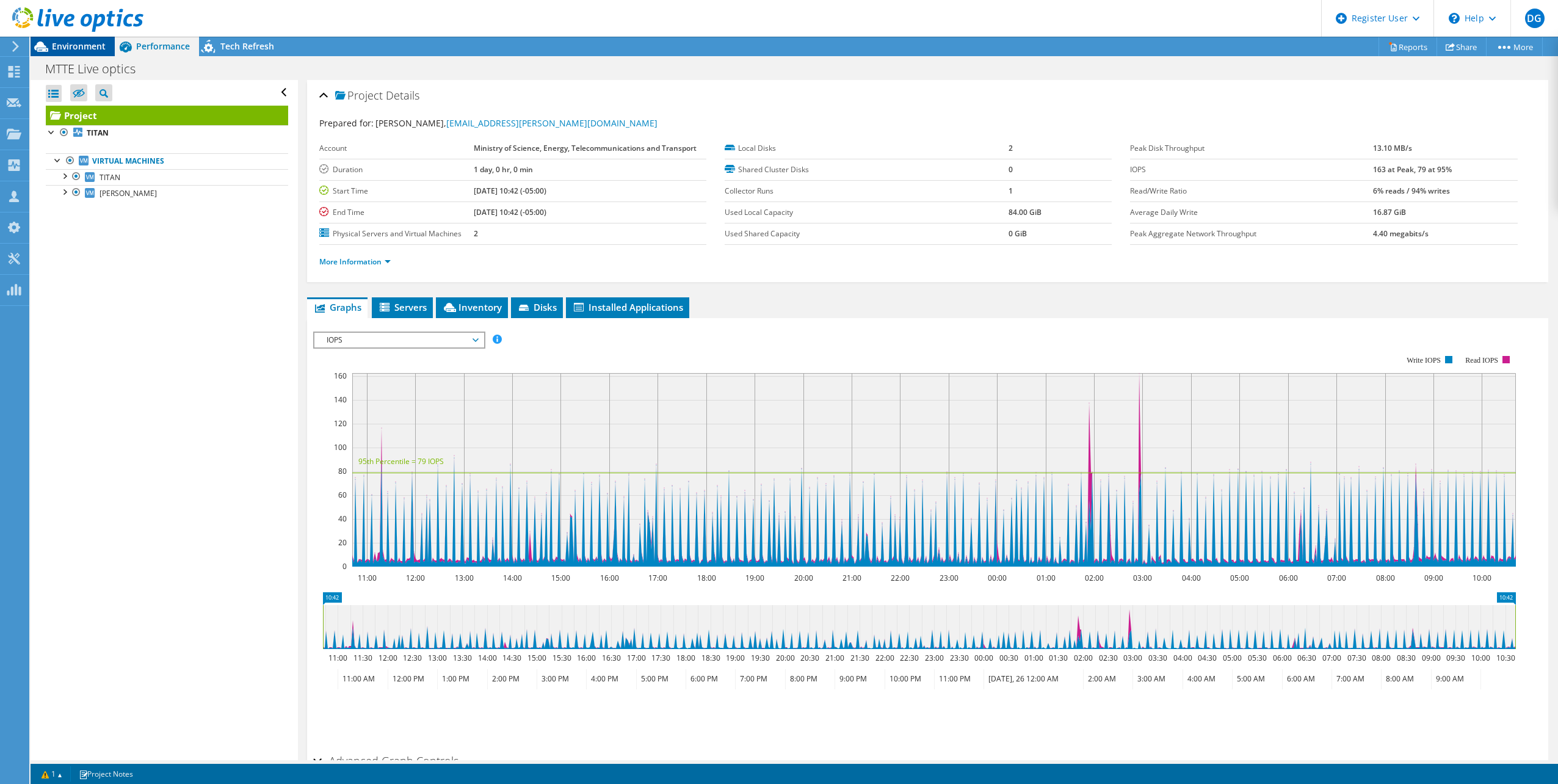
click at [83, 41] on span "Environment" at bounding box center [78, 46] width 53 height 11
